Goal: Complete application form: Complete application form

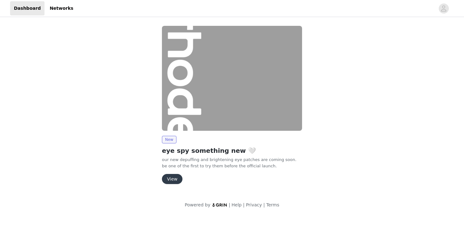
click at [167, 179] on button "View" at bounding box center [172, 179] width 21 height 10
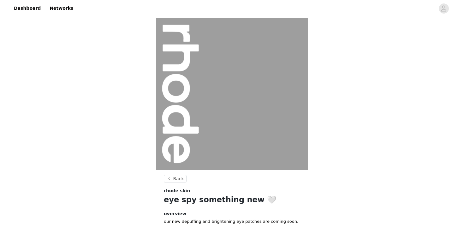
scroll to position [68, 0]
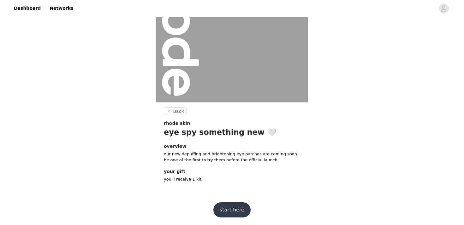
click at [223, 206] on button "start here" at bounding box center [231, 210] width 37 height 15
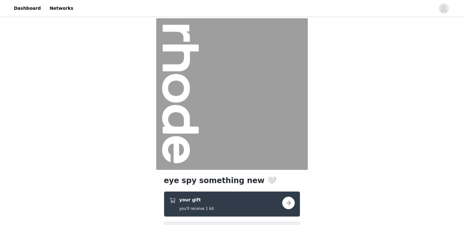
scroll to position [65, 0]
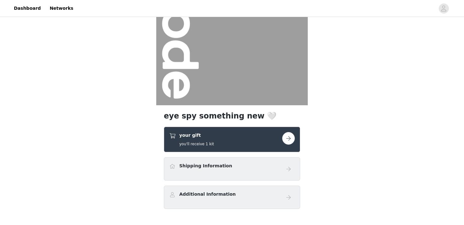
click at [294, 139] on button "button" at bounding box center [288, 138] width 13 height 13
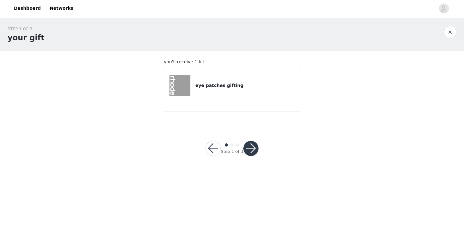
click at [247, 149] on button "button" at bounding box center [250, 148] width 15 height 15
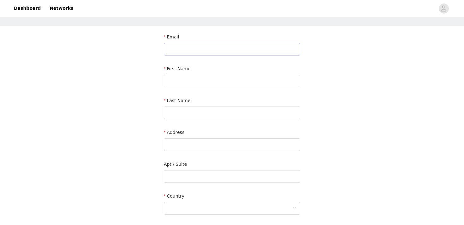
scroll to position [30, 0]
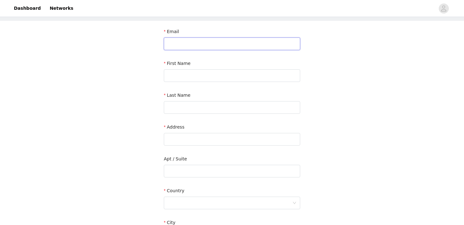
click at [232, 43] on input "text" at bounding box center [232, 44] width 136 height 13
type input "[DOMAIN_NAME][EMAIL_ADDRESS][DOMAIN_NAME]"
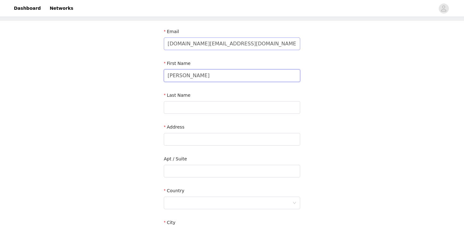
type input "[PERSON_NAME]"
type input "[STREET_ADDRESS]"
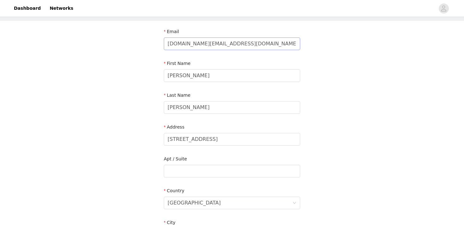
scroll to position [155, 0]
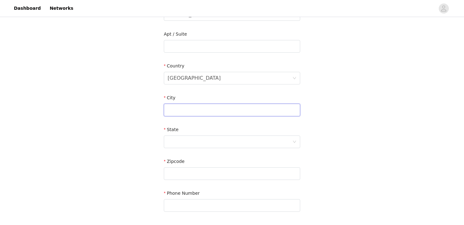
click at [213, 116] on input "text" at bounding box center [232, 110] width 136 height 13
click at [173, 109] on input "[GEOGRAPHIC_DATA]" at bounding box center [232, 110] width 136 height 13
type input "El Monte"
click at [184, 142] on div at bounding box center [229, 142] width 125 height 12
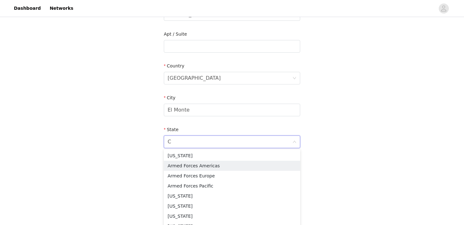
type input "CA"
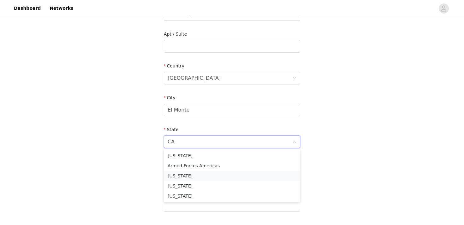
click at [182, 178] on li "[US_STATE]" at bounding box center [232, 176] width 136 height 10
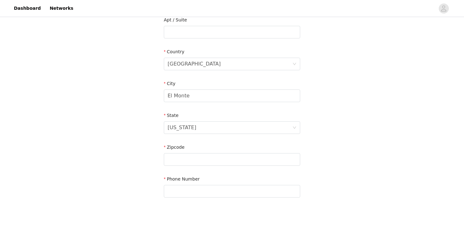
scroll to position [175, 0]
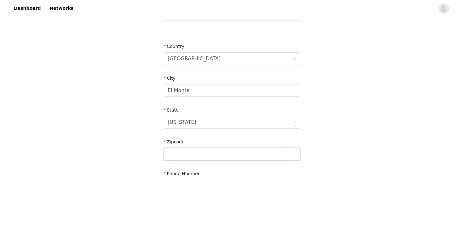
click at [181, 155] on input "text" at bounding box center [232, 154] width 136 height 13
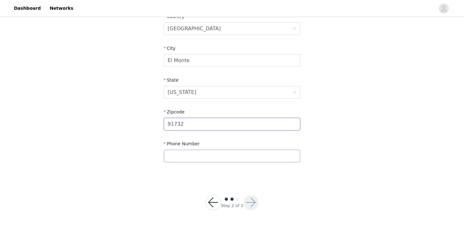
type input "91732"
click at [179, 155] on input "text" at bounding box center [232, 156] width 136 height 13
type input "6266169928"
click at [247, 203] on button "button" at bounding box center [250, 202] width 15 height 15
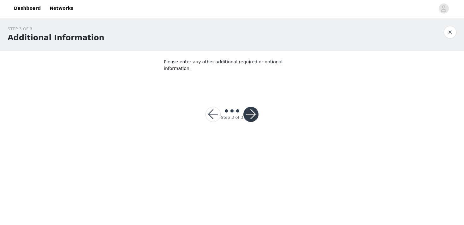
click at [249, 115] on button "button" at bounding box center [250, 114] width 15 height 15
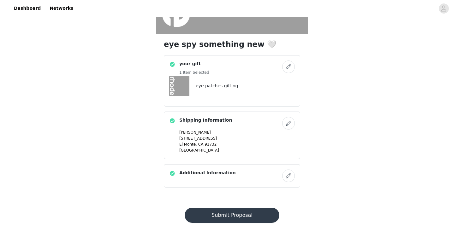
scroll to position [152, 0]
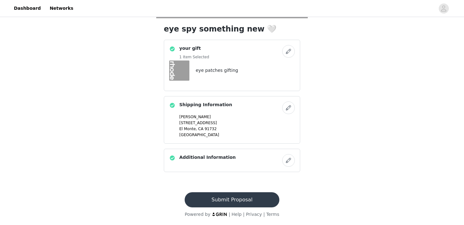
click at [216, 200] on button "Submit Proposal" at bounding box center [232, 199] width 94 height 15
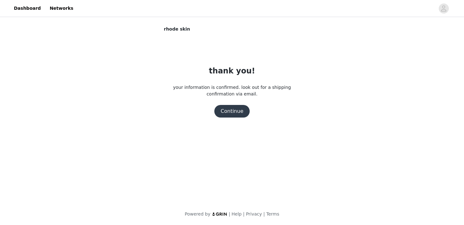
scroll to position [0, 0]
